Goal: Information Seeking & Learning: Learn about a topic

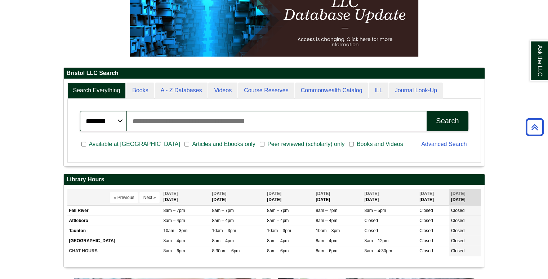
scroll to position [120, 0]
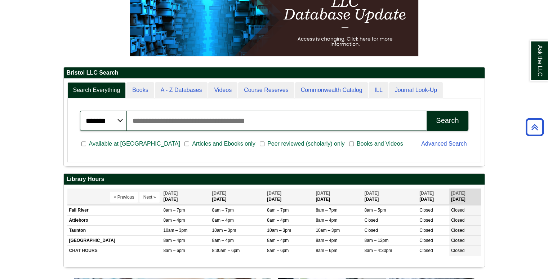
click at [189, 144] on span "Articles and Ebooks only" at bounding box center [223, 143] width 69 height 9
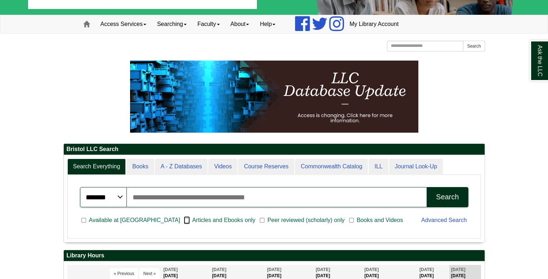
scroll to position [44, 0]
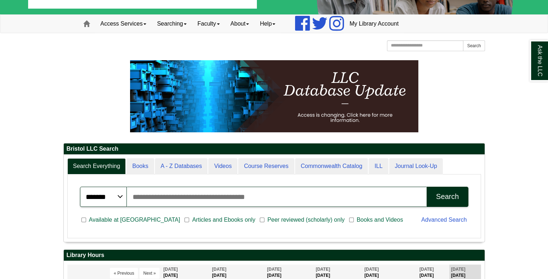
click at [351, 198] on input "Search articles, books, journals & more" at bounding box center [277, 197] width 300 height 20
click at [145, 199] on input "Search articles, books, journals & more" at bounding box center [277, 197] width 300 height 20
click at [139, 198] on input "Search articles, books, journals & more" at bounding box center [277, 197] width 300 height 20
click at [135, 196] on input "Search articles, books, journals & more" at bounding box center [277, 197] width 300 height 20
click at [104, 197] on select "******* ***** ******" at bounding box center [103, 197] width 47 height 20
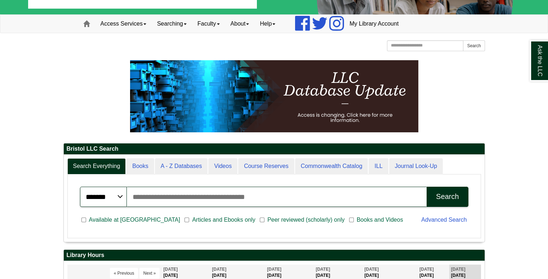
click at [149, 199] on input "Search articles, books, journals & more" at bounding box center [277, 197] width 300 height 20
click at [156, 195] on input "Search articles, books, journals & more" at bounding box center [277, 197] width 300 height 20
click at [157, 196] on input "Search articles, books, journals & more" at bounding box center [277, 197] width 300 height 20
click at [163, 196] on input "Search articles, books, journals & more" at bounding box center [277, 197] width 300 height 20
click at [160, 198] on input "Search articles, books, journals & more" at bounding box center [277, 197] width 300 height 20
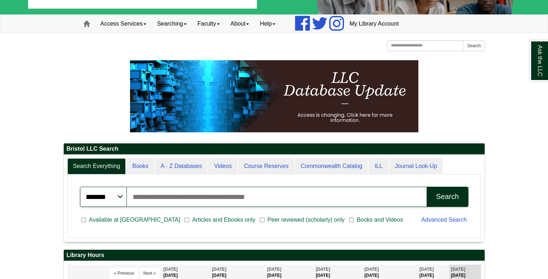
drag, startPoint x: 160, startPoint y: 198, endPoint x: 237, endPoint y: 44, distance: 171.8
drag, startPoint x: 237, startPoint y: 44, endPoint x: 169, endPoint y: 197, distance: 167.2
click at [169, 197] on input "Search articles, books, journals & more" at bounding box center [277, 197] width 300 height 20
paste input "**********"
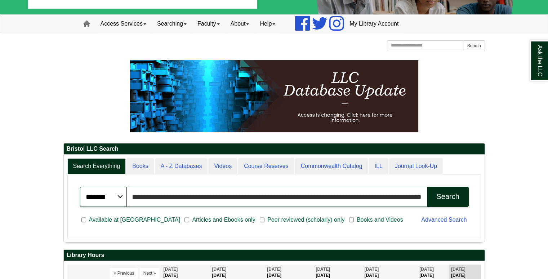
scroll to position [86, 421]
type input "**********"
click at [460, 203] on button "Search" at bounding box center [447, 197] width 41 height 20
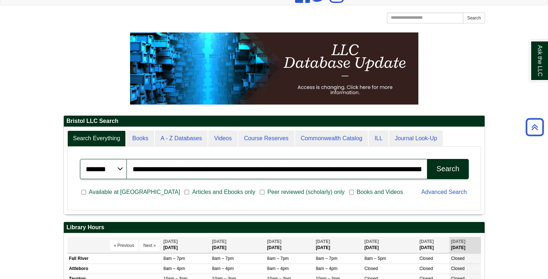
scroll to position [68, 0]
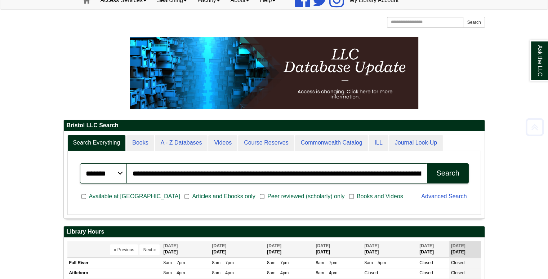
click at [444, 173] on div "Search" at bounding box center [447, 173] width 23 height 8
click at [443, 176] on div "Search" at bounding box center [447, 173] width 23 height 8
